Goal: Find contact information: Find contact information

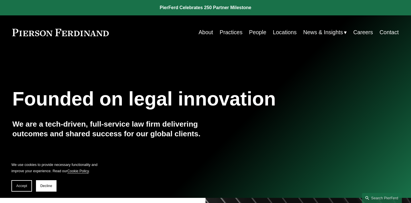
click at [282, 33] on link "Locations" at bounding box center [285, 32] width 24 height 11
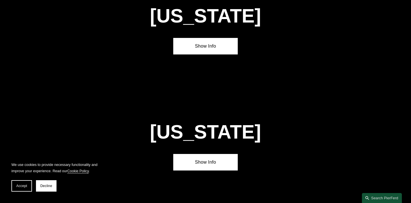
scroll to position [1356, 0]
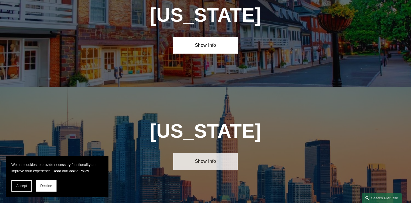
click at [202, 153] on link "Show Info" at bounding box center [205, 161] width 64 height 17
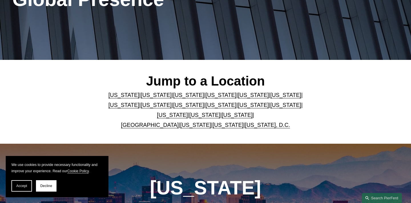
scroll to position [0, 0]
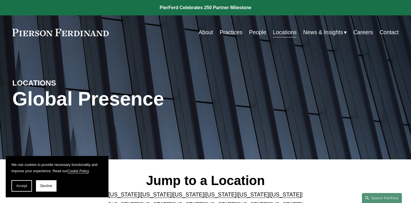
click at [253, 31] on link "People" at bounding box center [257, 32] width 17 height 11
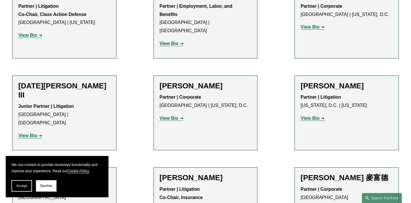
scroll to position [4771, 0]
